Goal: Task Accomplishment & Management: Use online tool/utility

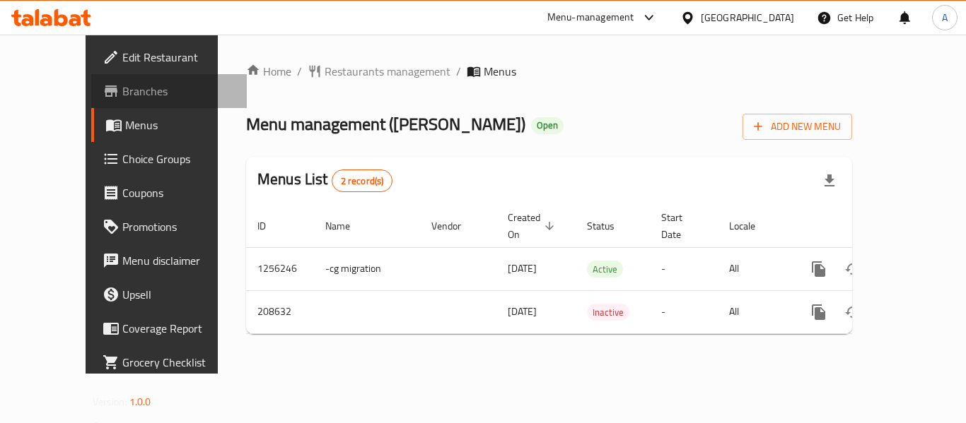
click at [122, 94] on span "Branches" at bounding box center [178, 91] width 113 height 17
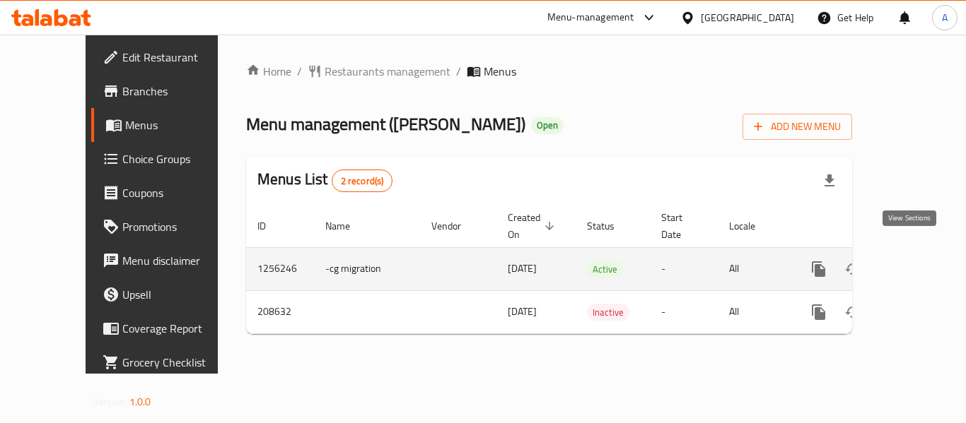
click at [912, 261] on icon "enhanced table" at bounding box center [920, 269] width 17 height 17
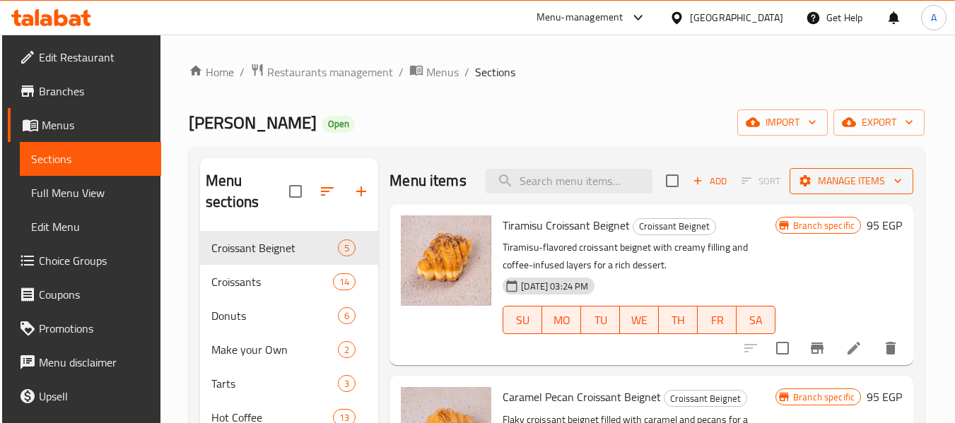
click at [854, 190] on span "Manage items" at bounding box center [851, 181] width 101 height 18
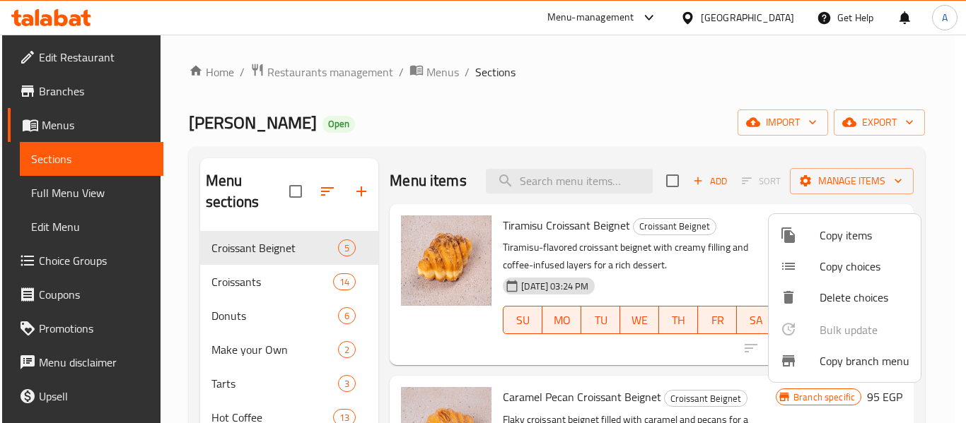
click at [846, 363] on span "Copy branch menu" at bounding box center [864, 361] width 90 height 17
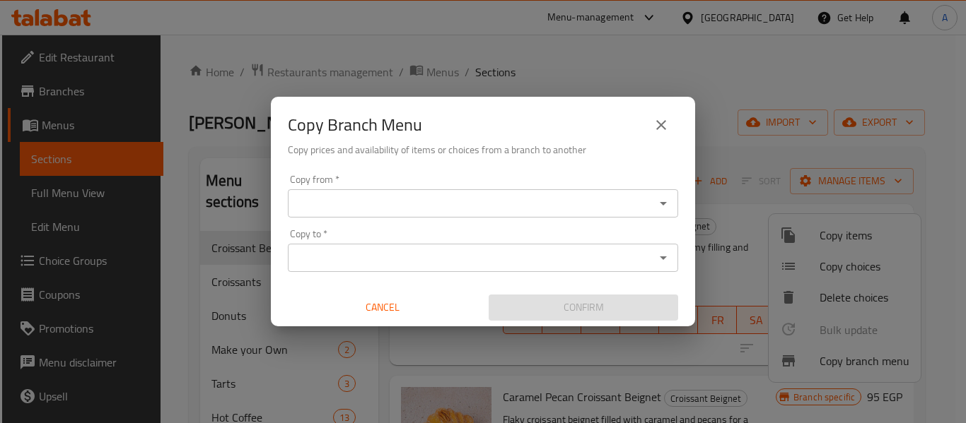
click at [365, 191] on div "Copy from *" at bounding box center [483, 203] width 390 height 28
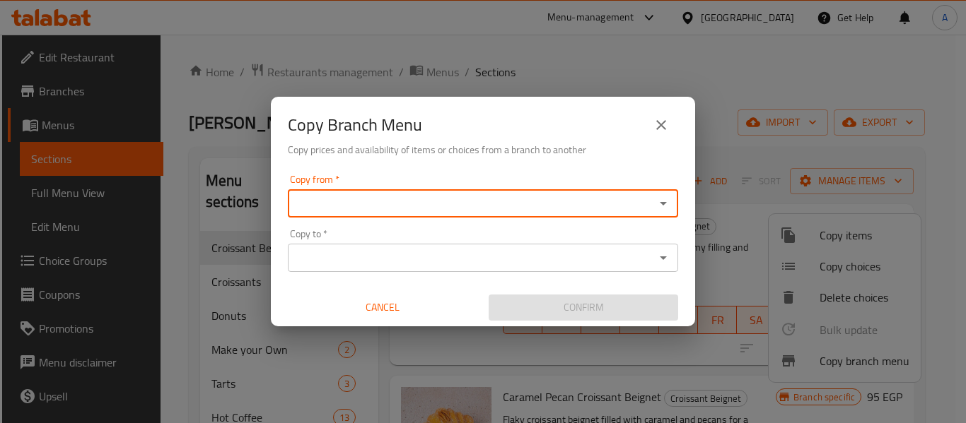
drag, startPoint x: 666, startPoint y: 198, endPoint x: 660, endPoint y: 201, distance: 7.3
click at [660, 201] on icon "Open" at bounding box center [663, 203] width 17 height 17
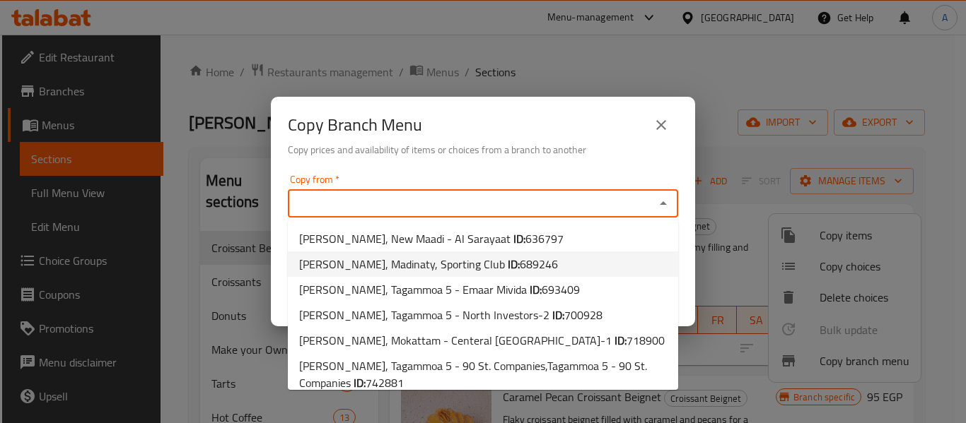
scroll to position [37, 0]
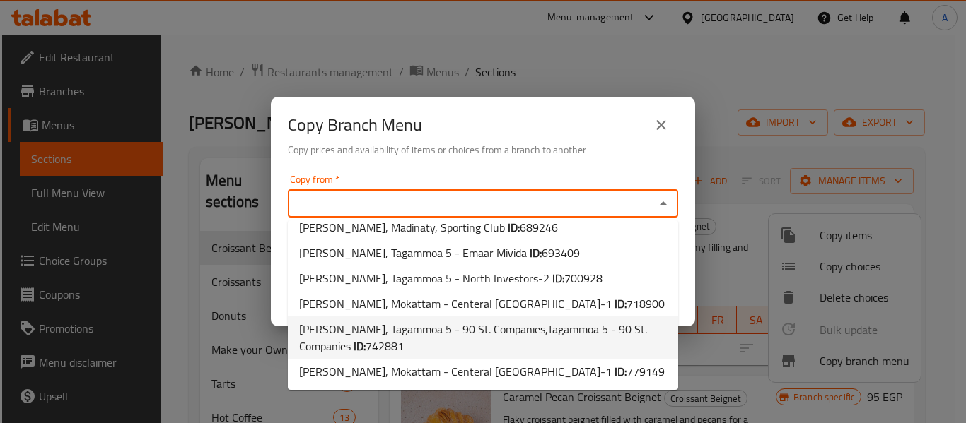
click at [494, 331] on span "Eden Bakery, Tagammoa 5 - 90 St. Companies,Tagammoa 5 - 90 St. Companies ID: 74…" at bounding box center [483, 338] width 368 height 34
type input "Eden Bakery, Tagammoa 5 - 90 St. Companies,Tagammoa 5 - 90 St. Companies"
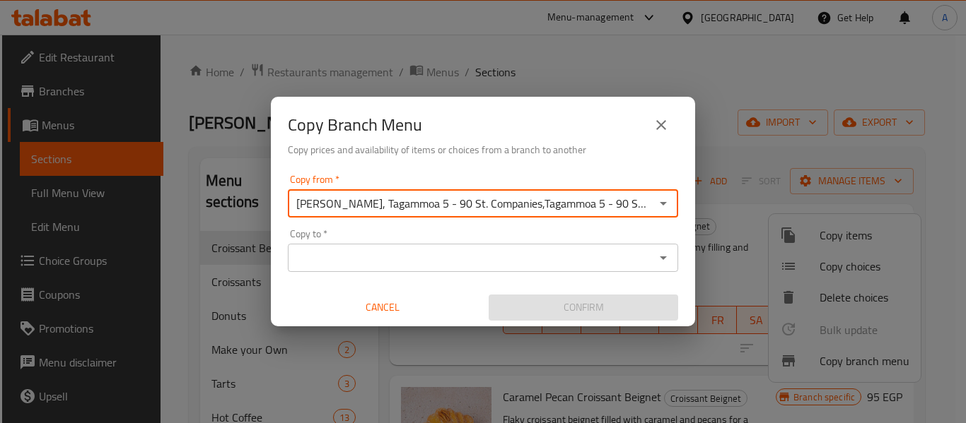
click at [660, 252] on icon "Open" at bounding box center [663, 258] width 17 height 17
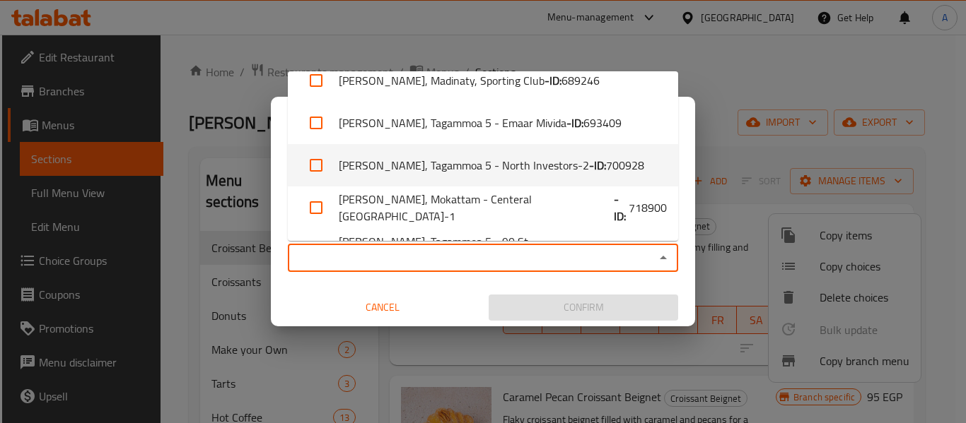
scroll to position [139, 0]
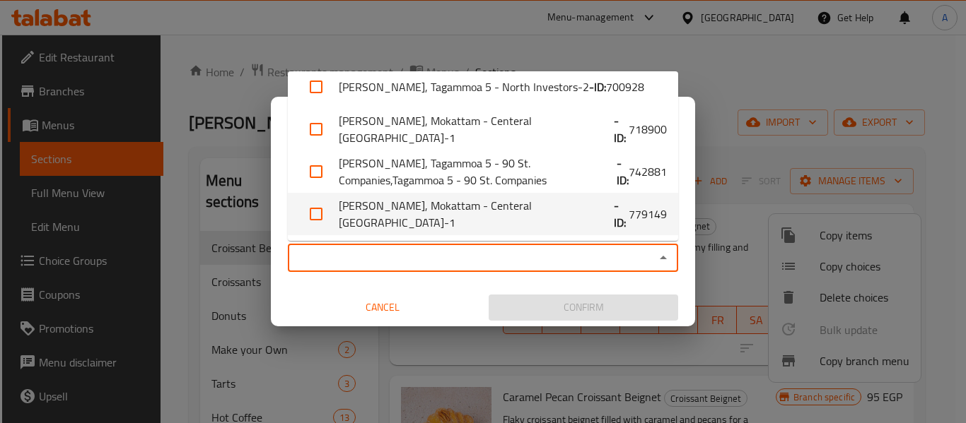
click at [516, 210] on li "Eden Bakery, Mokattam - Centeral El Mokattam-1 - ID: 779149" at bounding box center [483, 214] width 390 height 42
checkbox input "true"
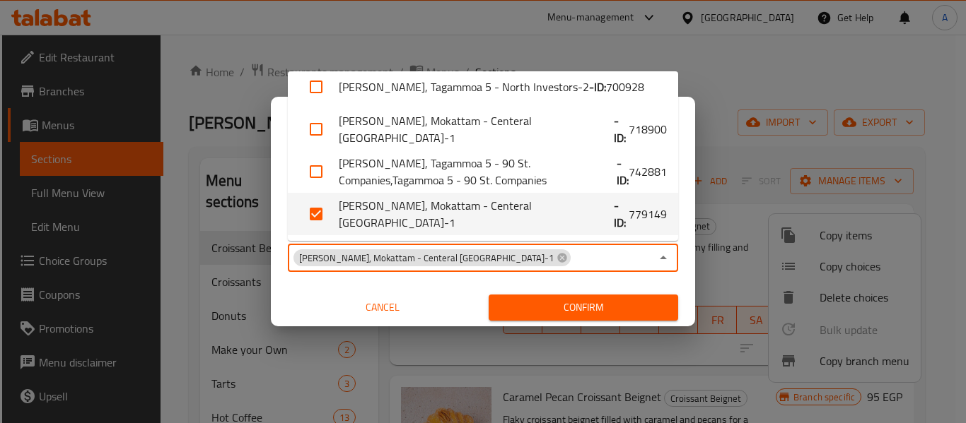
click at [515, 295] on button "Confirm" at bounding box center [582, 308] width 189 height 26
